Goal: Transaction & Acquisition: Book appointment/travel/reservation

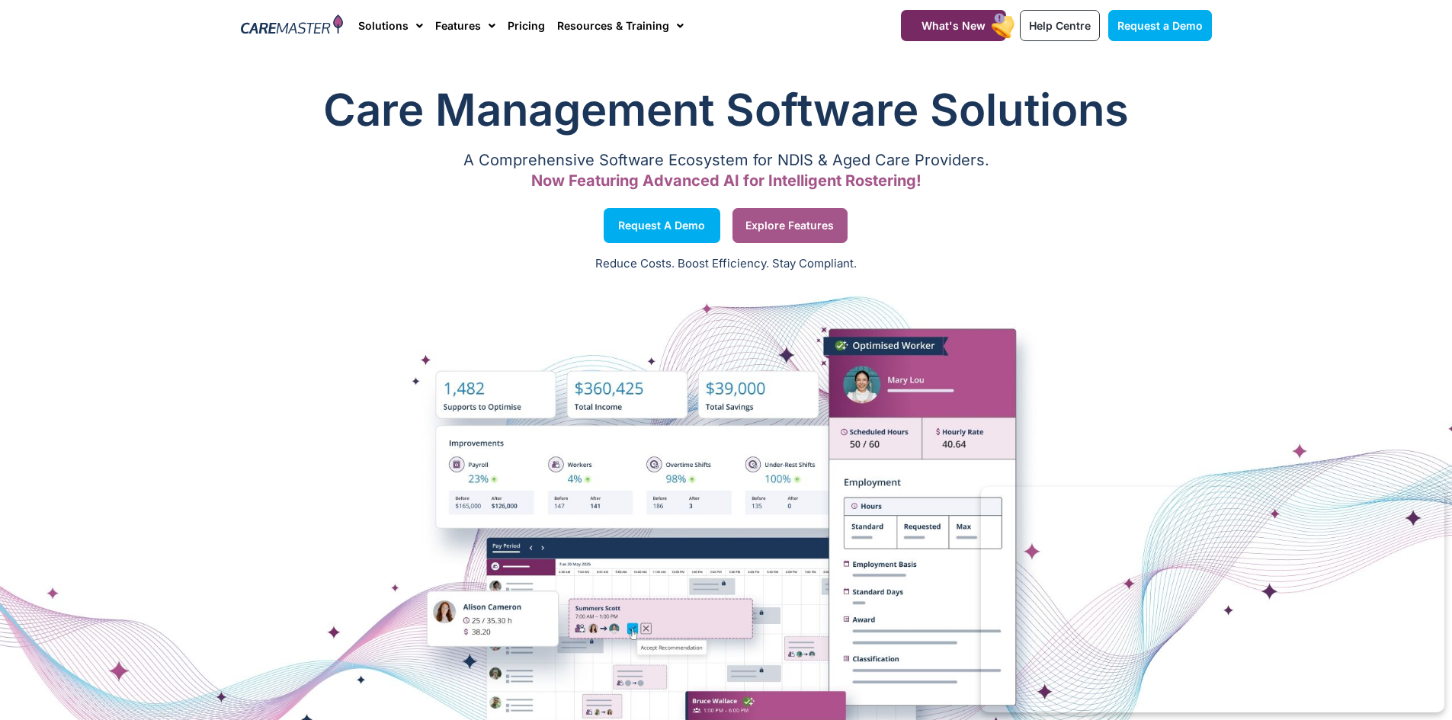
click at [815, 225] on span "Explore Features" at bounding box center [790, 226] width 88 height 8
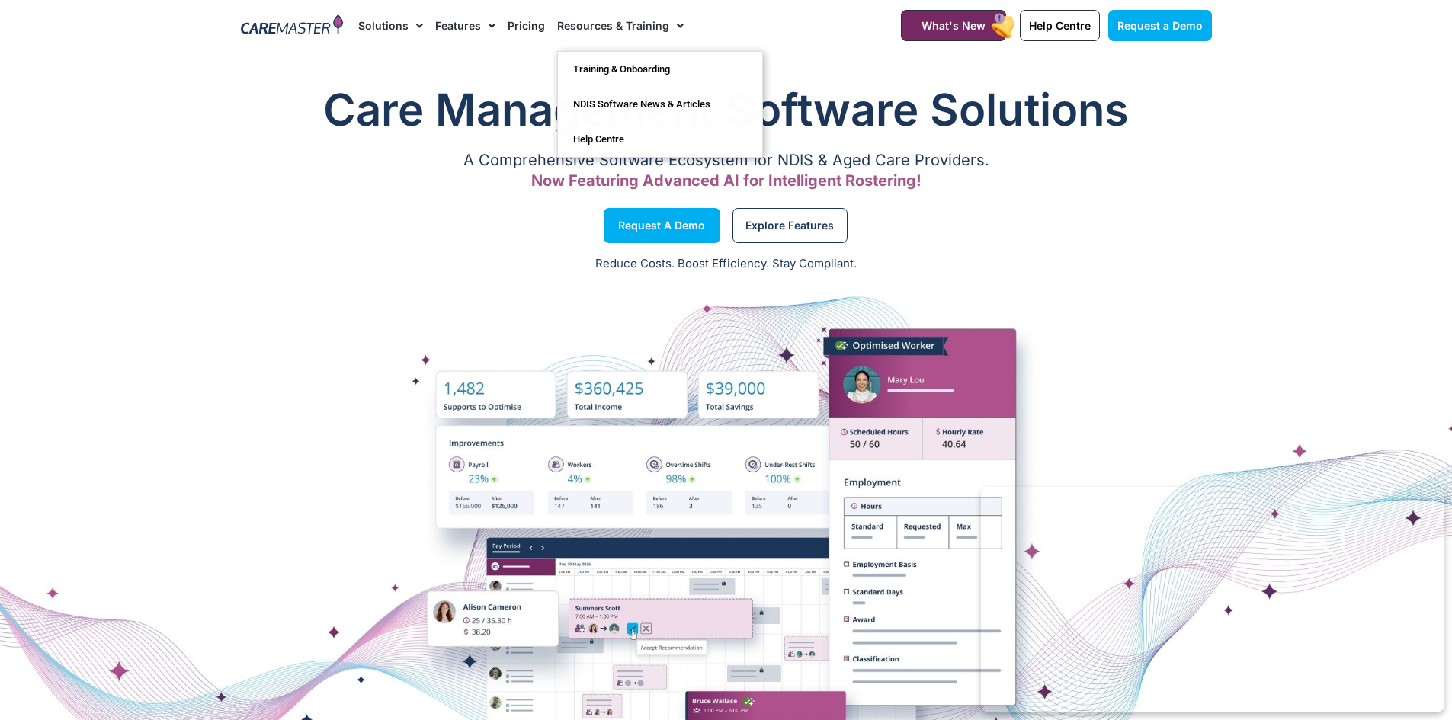
click at [280, 24] on img at bounding box center [292, 25] width 103 height 23
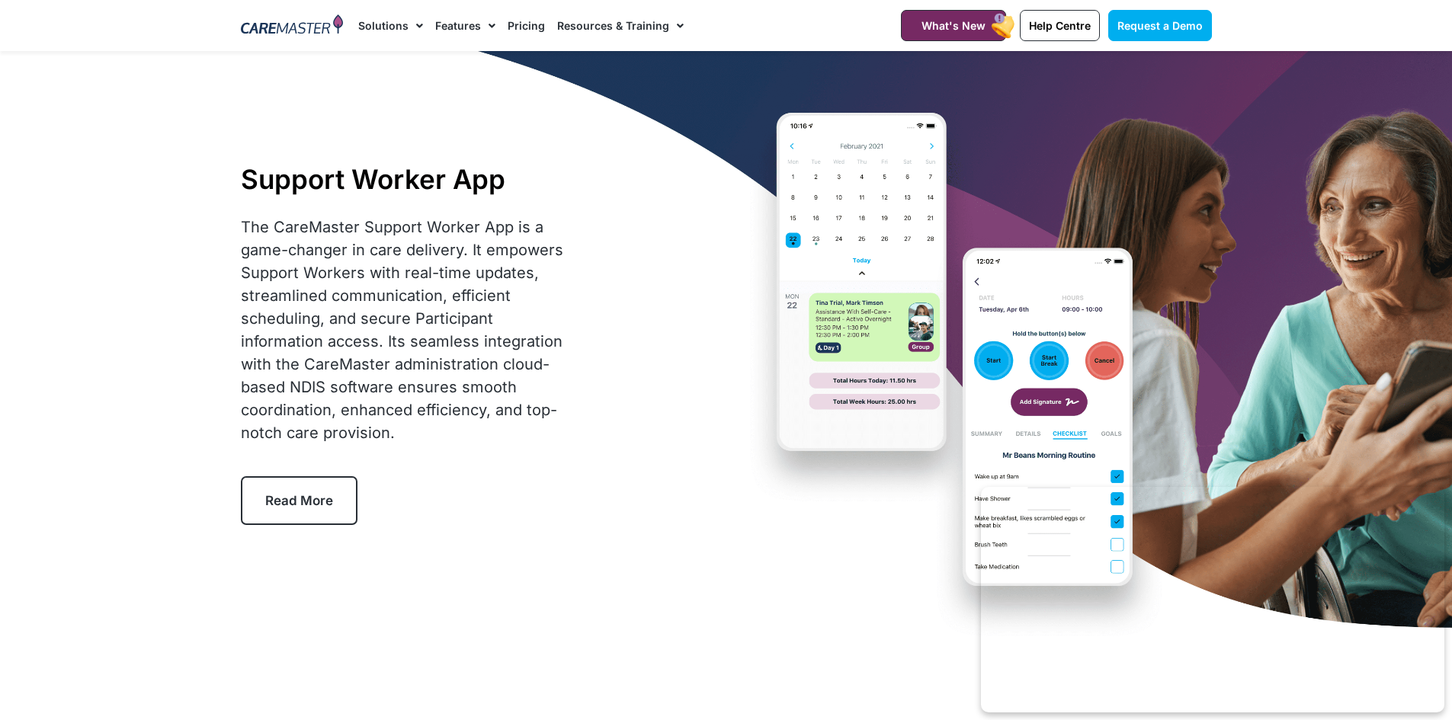
click at [306, 33] on img at bounding box center [292, 25] width 103 height 23
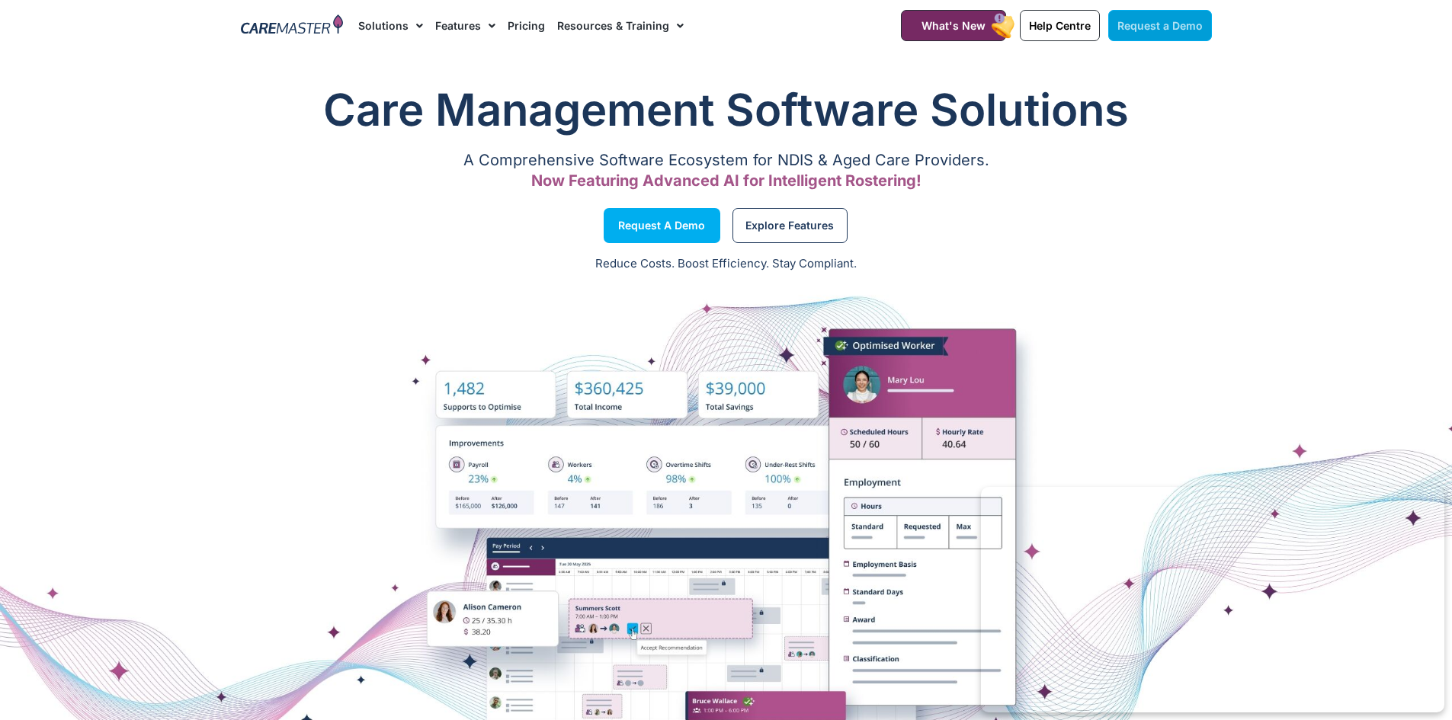
drag, startPoint x: 1179, startPoint y: 18, endPoint x: 1165, endPoint y: 17, distance: 14.5
click at [1178, 18] on link "Request a Demo" at bounding box center [1160, 25] width 104 height 31
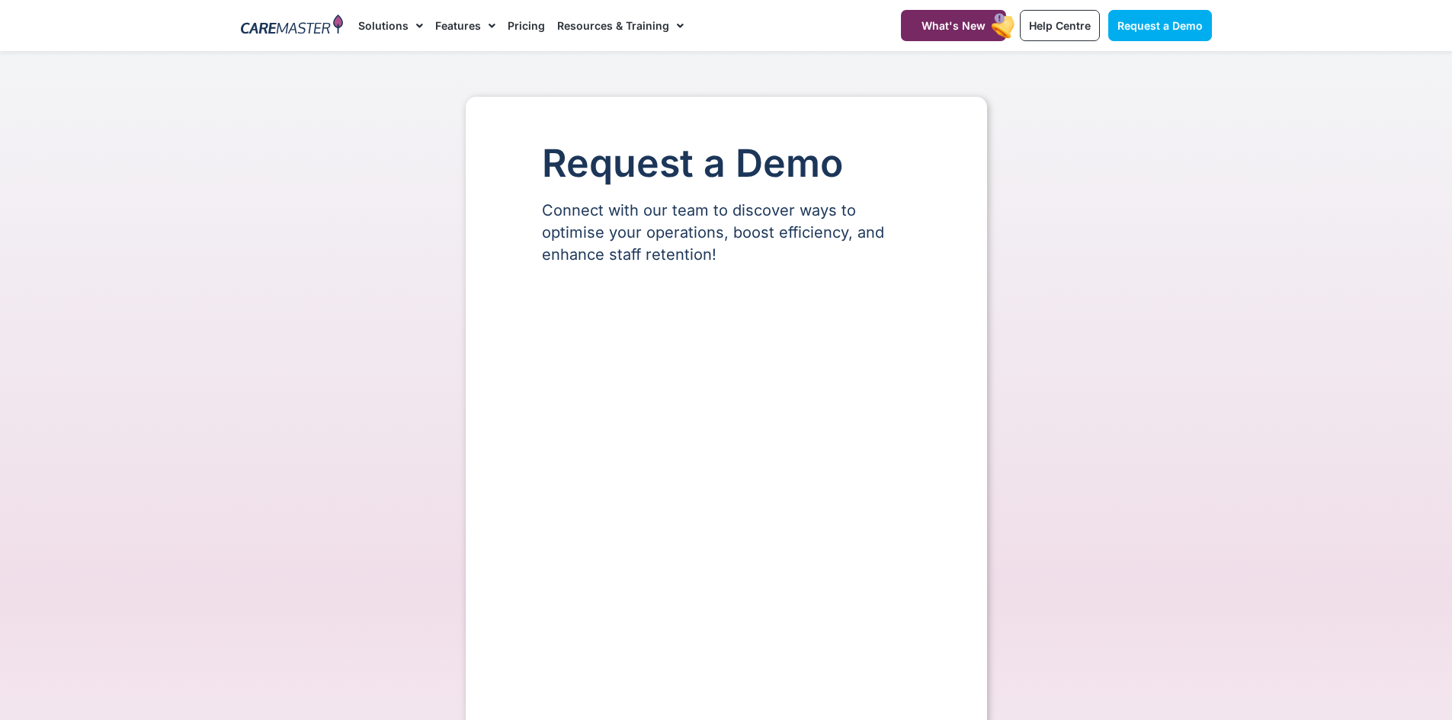
select select "**"
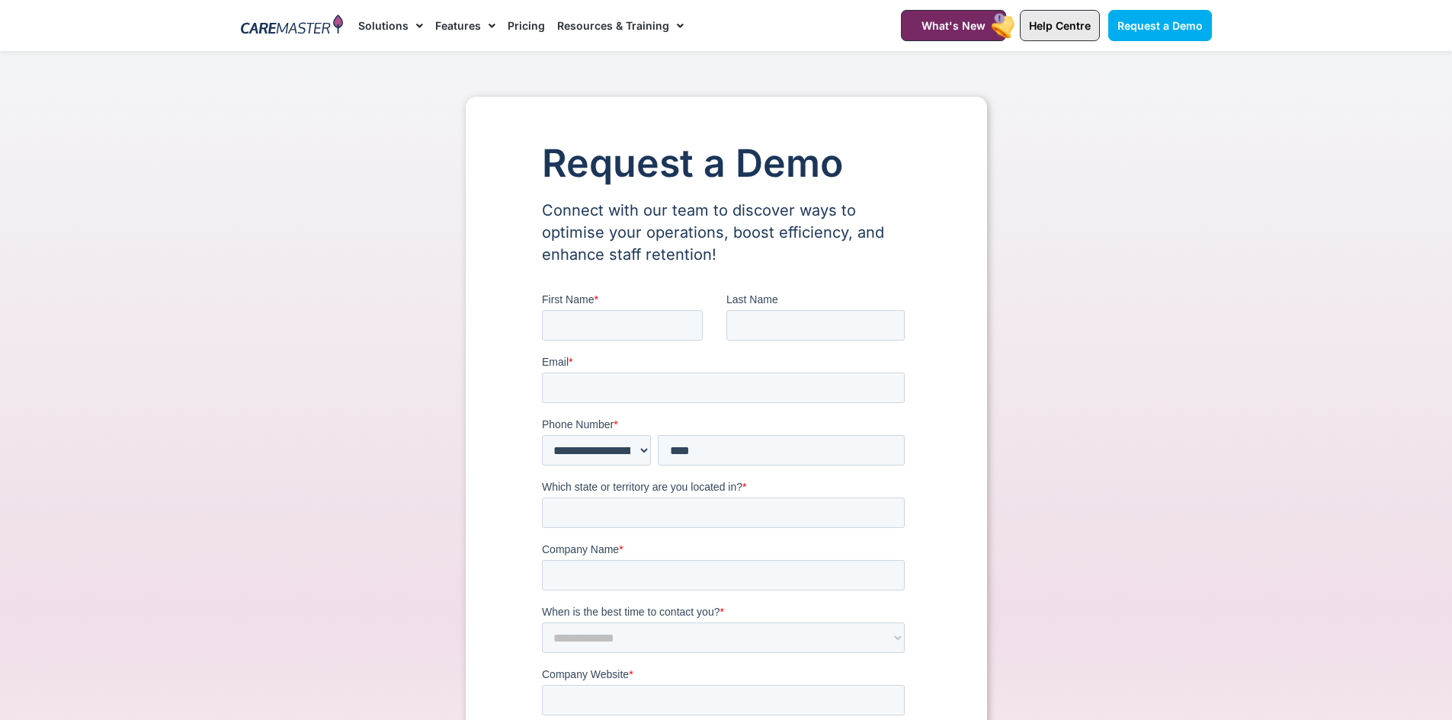
click at [1044, 30] on span "Help Centre" at bounding box center [1060, 25] width 62 height 13
